Goal: Information Seeking & Learning: Learn about a topic

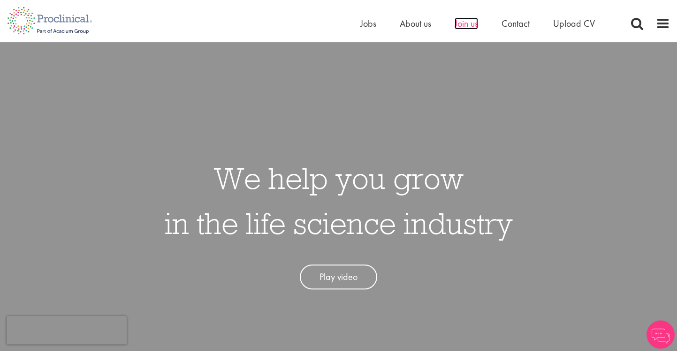
click at [463, 22] on span "Join us" at bounding box center [466, 23] width 23 height 12
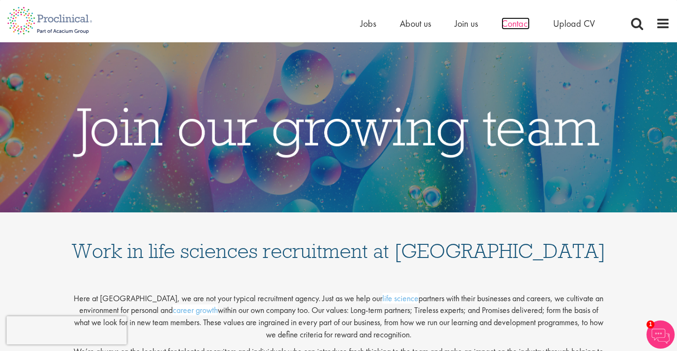
click at [512, 23] on span "Contact" at bounding box center [516, 23] width 28 height 12
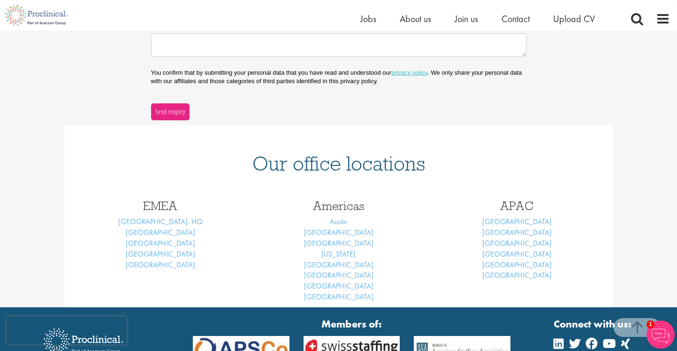
scroll to position [298, 0]
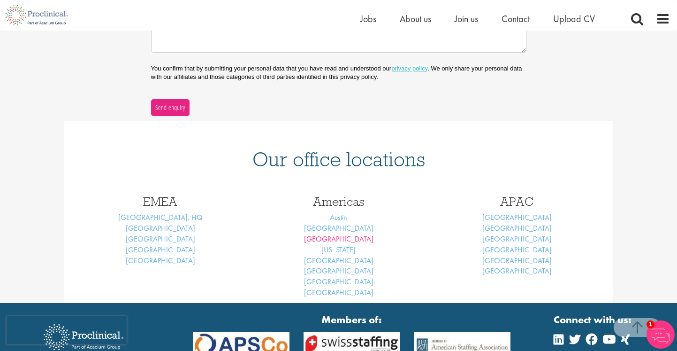
click at [349, 235] on link "Los Angeles" at bounding box center [338, 239] width 69 height 10
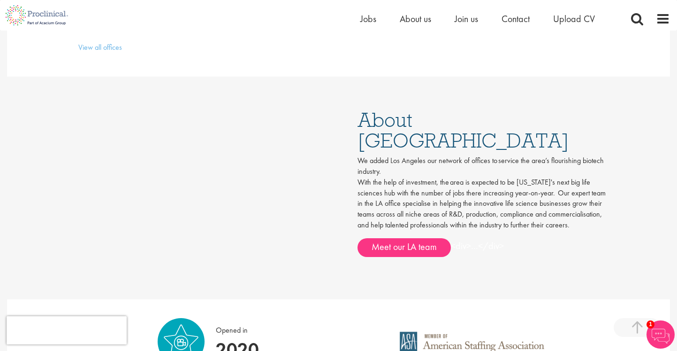
scroll to position [403, 0]
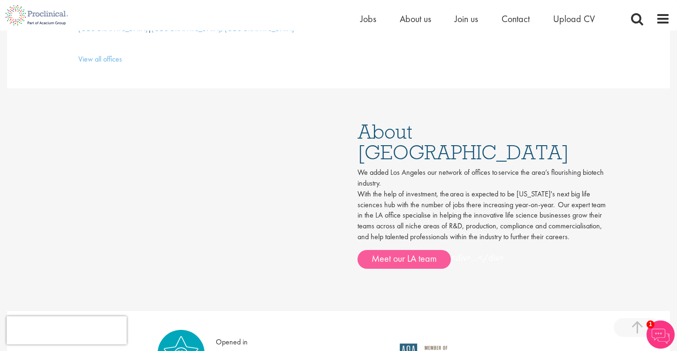
click at [384, 250] on link "Meet our LA team" at bounding box center [404, 259] width 93 height 19
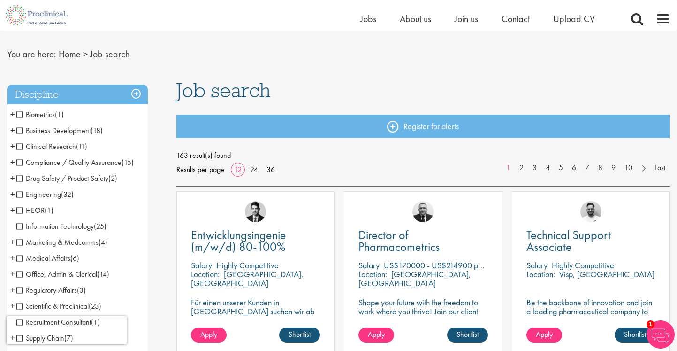
scroll to position [19, 0]
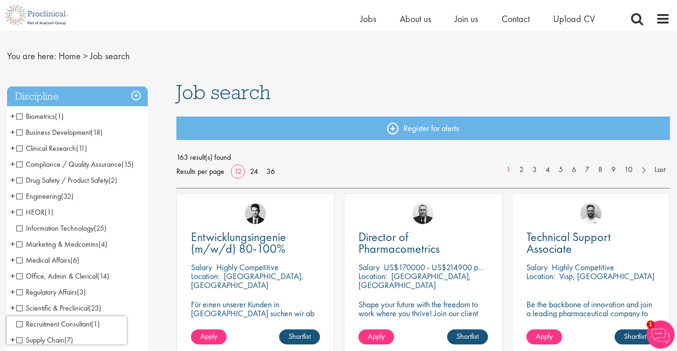
click at [20, 179] on span "Drug Safety / Product Safety" at bounding box center [62, 180] width 92 height 10
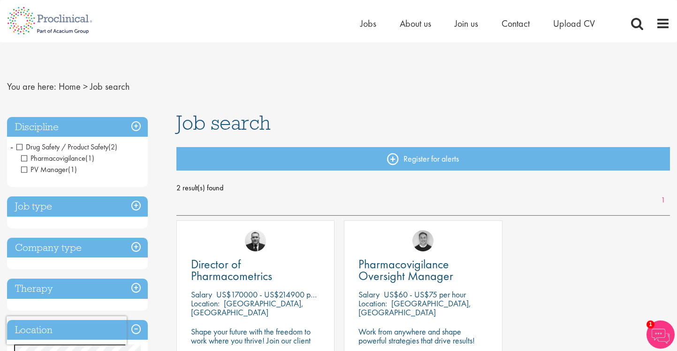
click at [20, 146] on span "Drug Safety / Product Safety" at bounding box center [62, 147] width 92 height 10
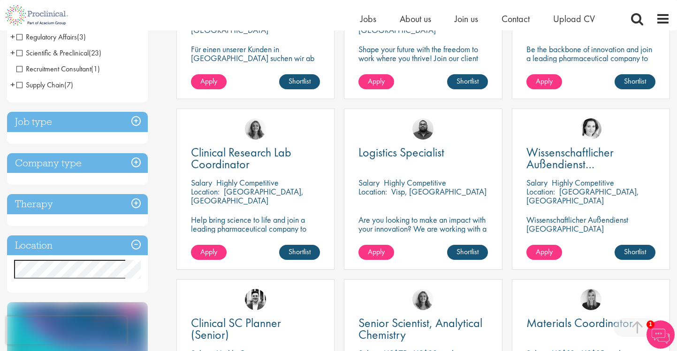
scroll to position [279, 0]
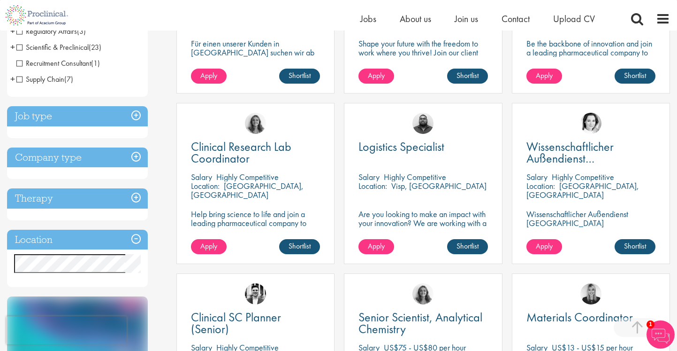
click at [137, 198] on h3 "Therapy" at bounding box center [77, 198] width 141 height 20
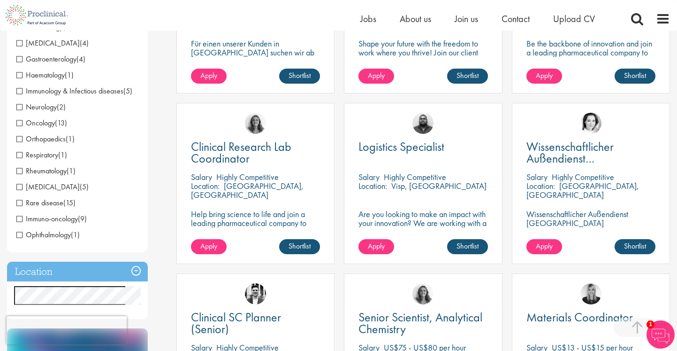
click at [22, 44] on span "[MEDICAL_DATA]" at bounding box center [47, 43] width 63 height 10
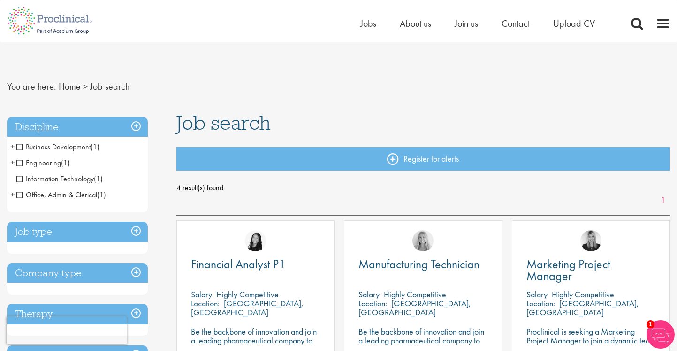
drag, startPoint x: 677, startPoint y: 36, endPoint x: 677, endPoint y: 46, distance: 9.9
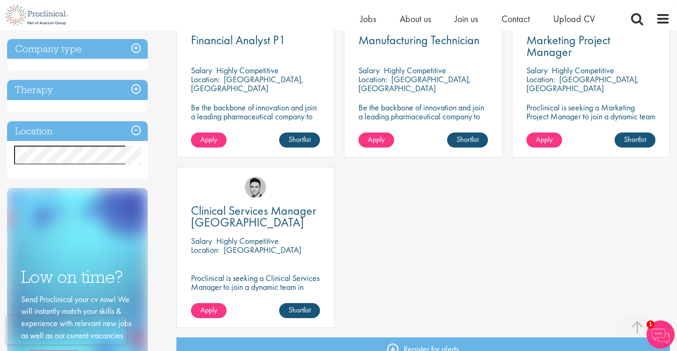
scroll to position [215, 0]
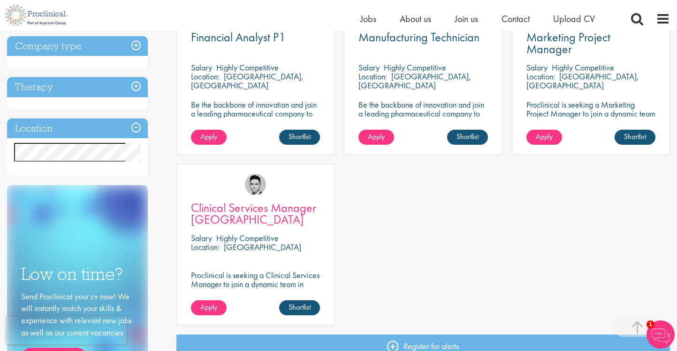
click at [291, 209] on span "Clinical Services Manager [GEOGRAPHIC_DATA]" at bounding box center [253, 214] width 125 height 28
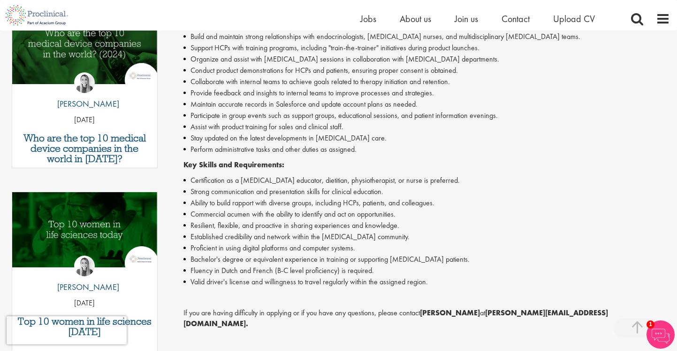
scroll to position [334, 0]
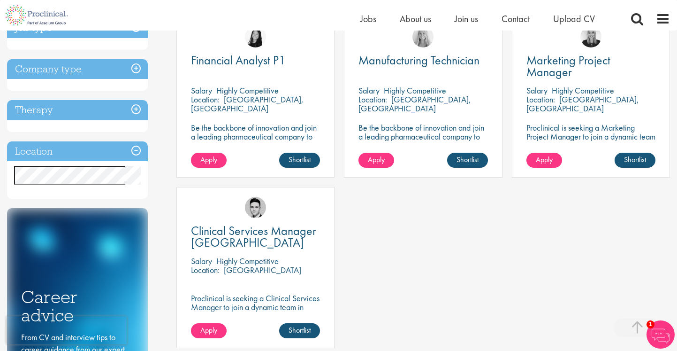
scroll to position [160, 0]
